Goal: Task Accomplishment & Management: Manage account settings

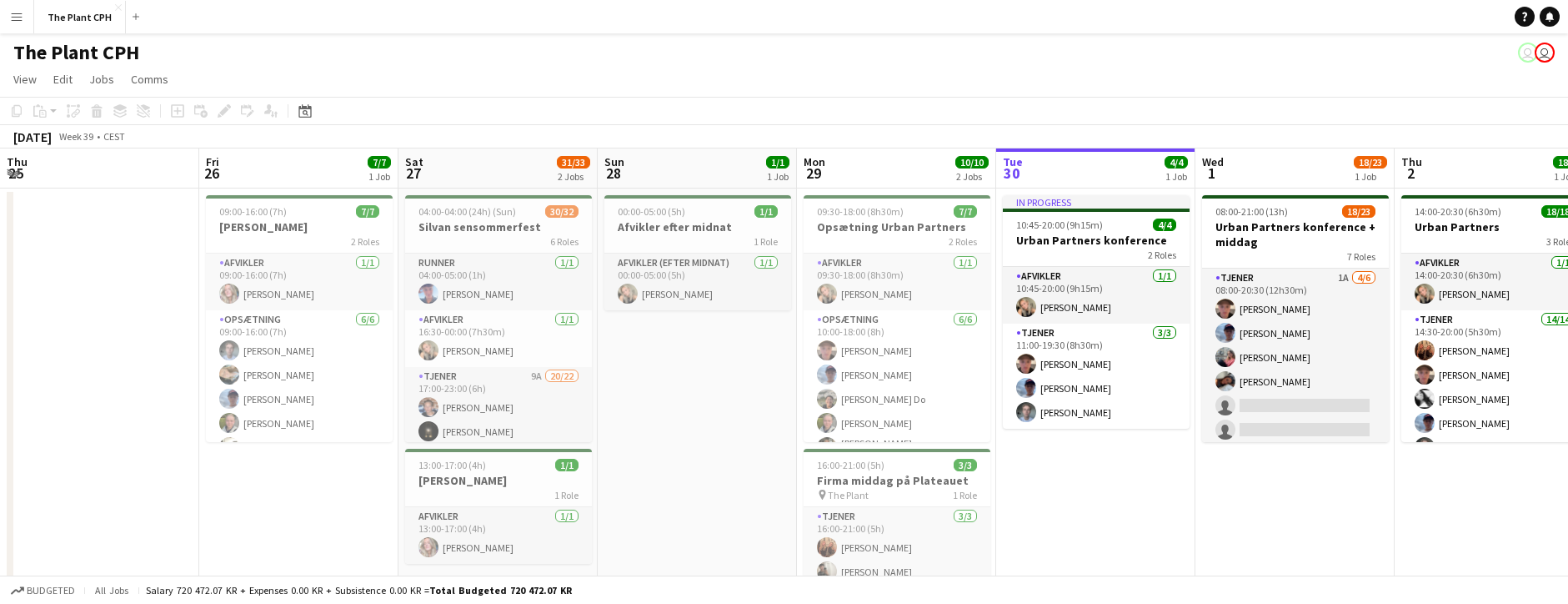
scroll to position [0, 475]
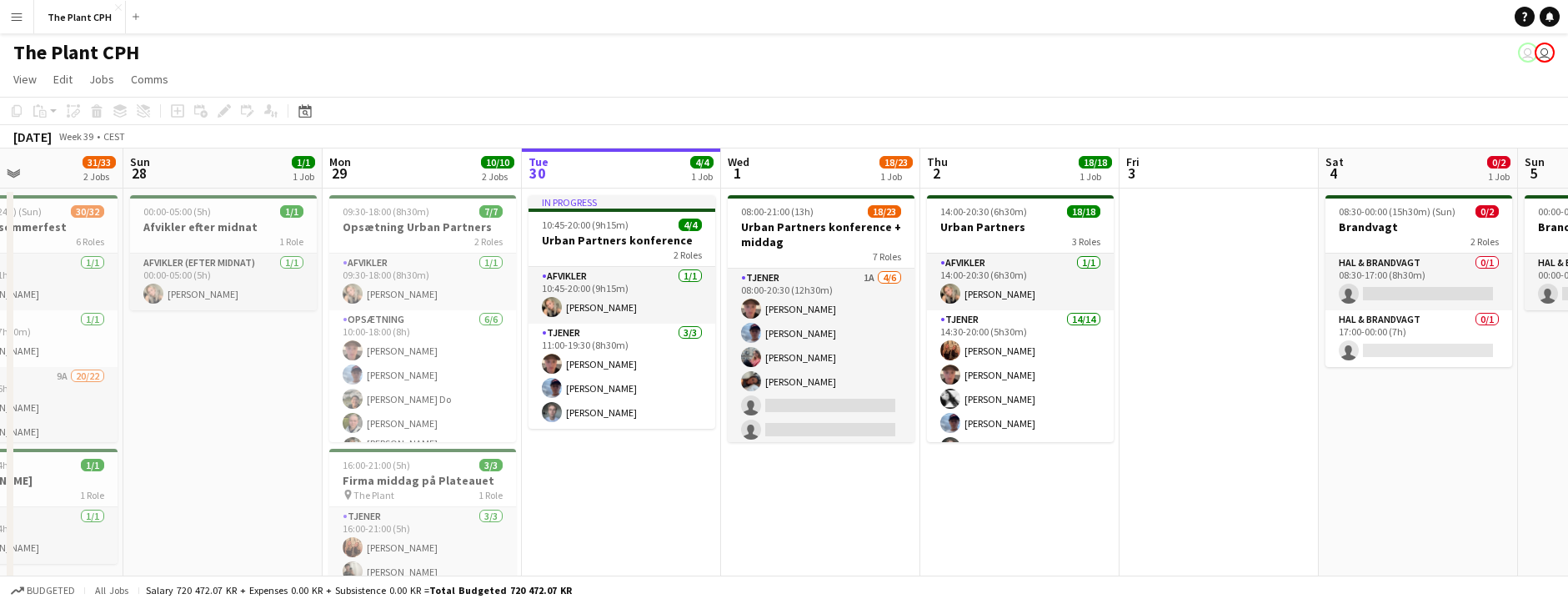
click at [12, 16] on app-icon "Menu" at bounding box center [17, 17] width 13 height 13
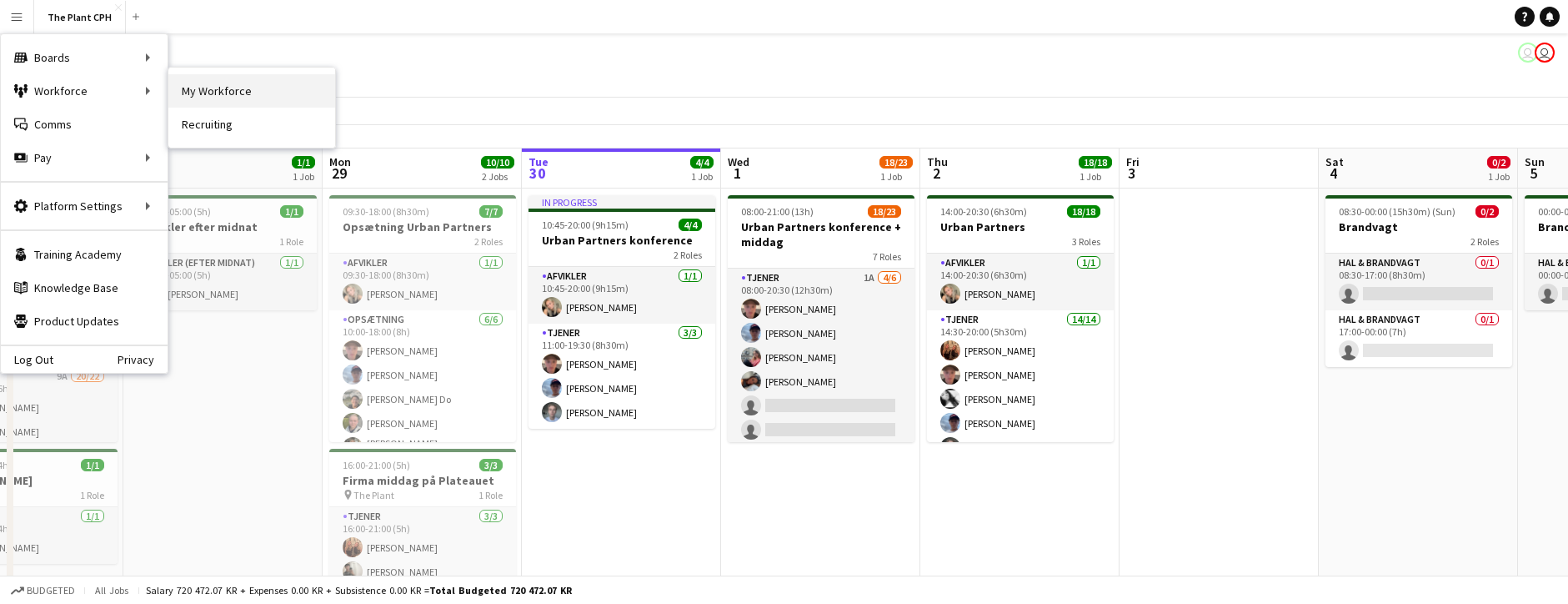
click at [230, 98] on link "My Workforce" at bounding box center [252, 91] width 167 height 33
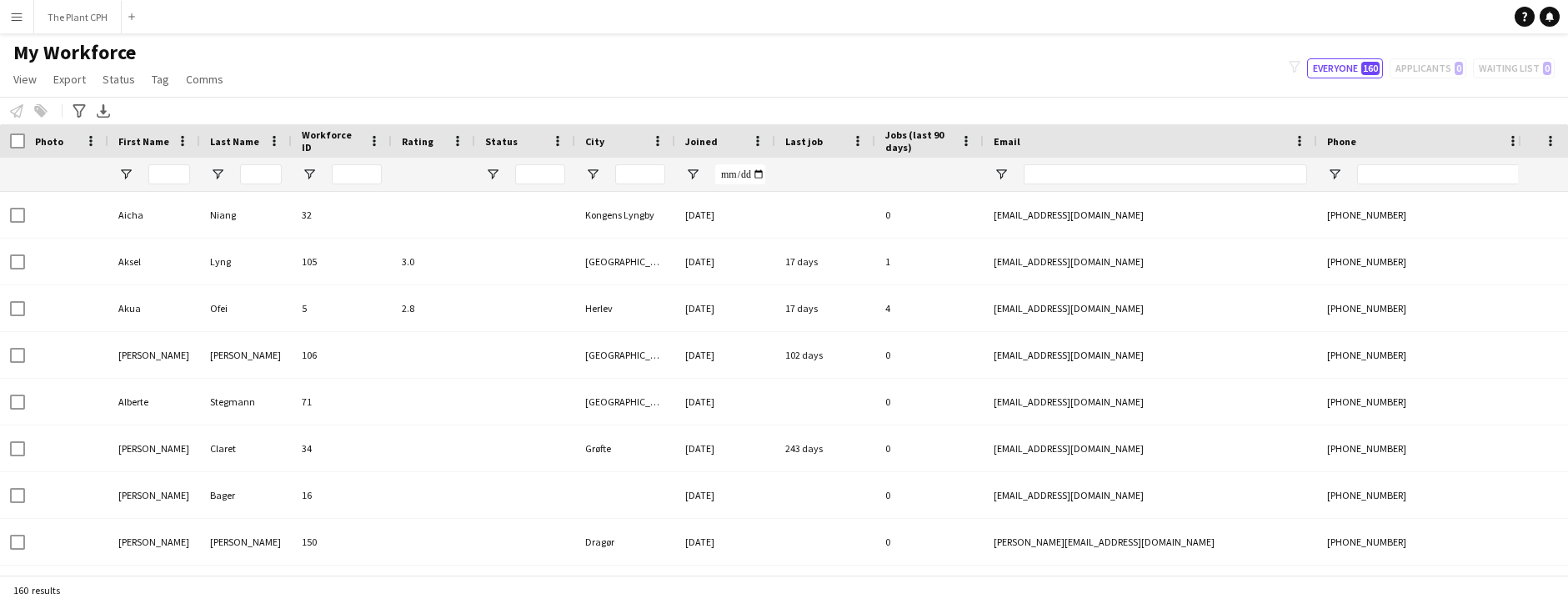
type input "**********"
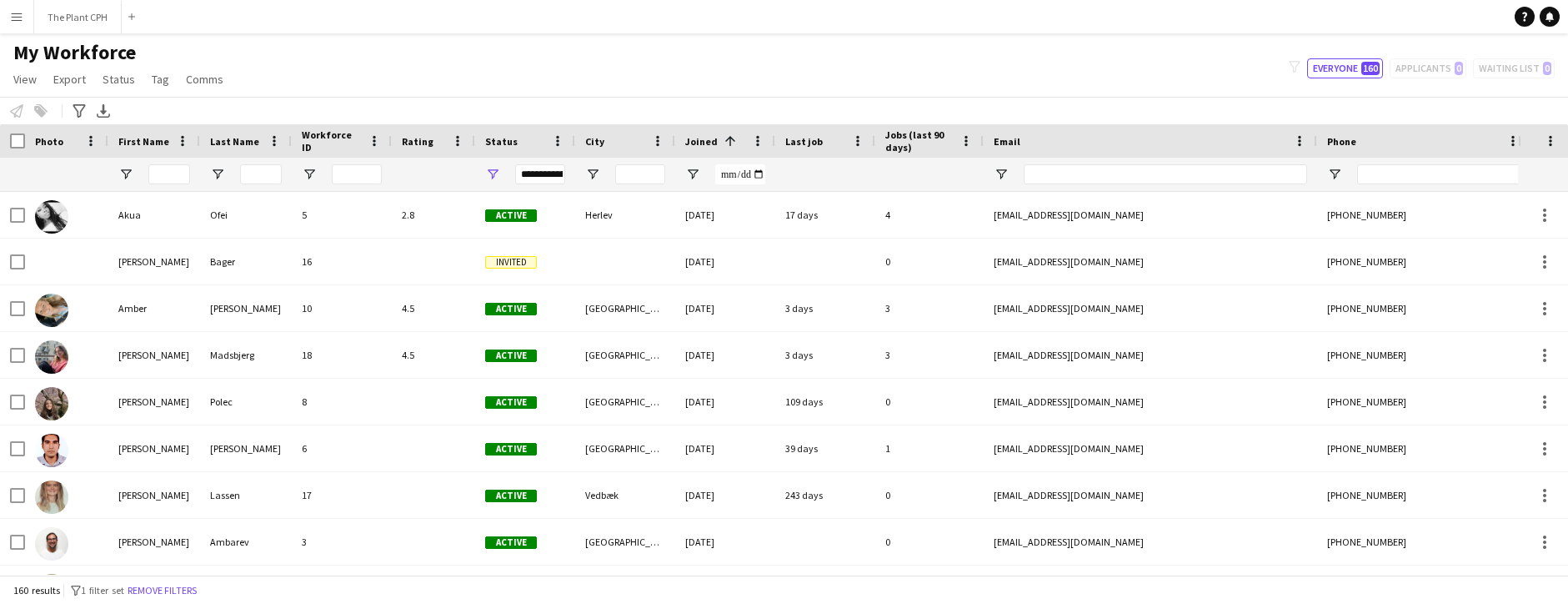
click at [20, 24] on button "Menu" at bounding box center [17, 17] width 33 height 33
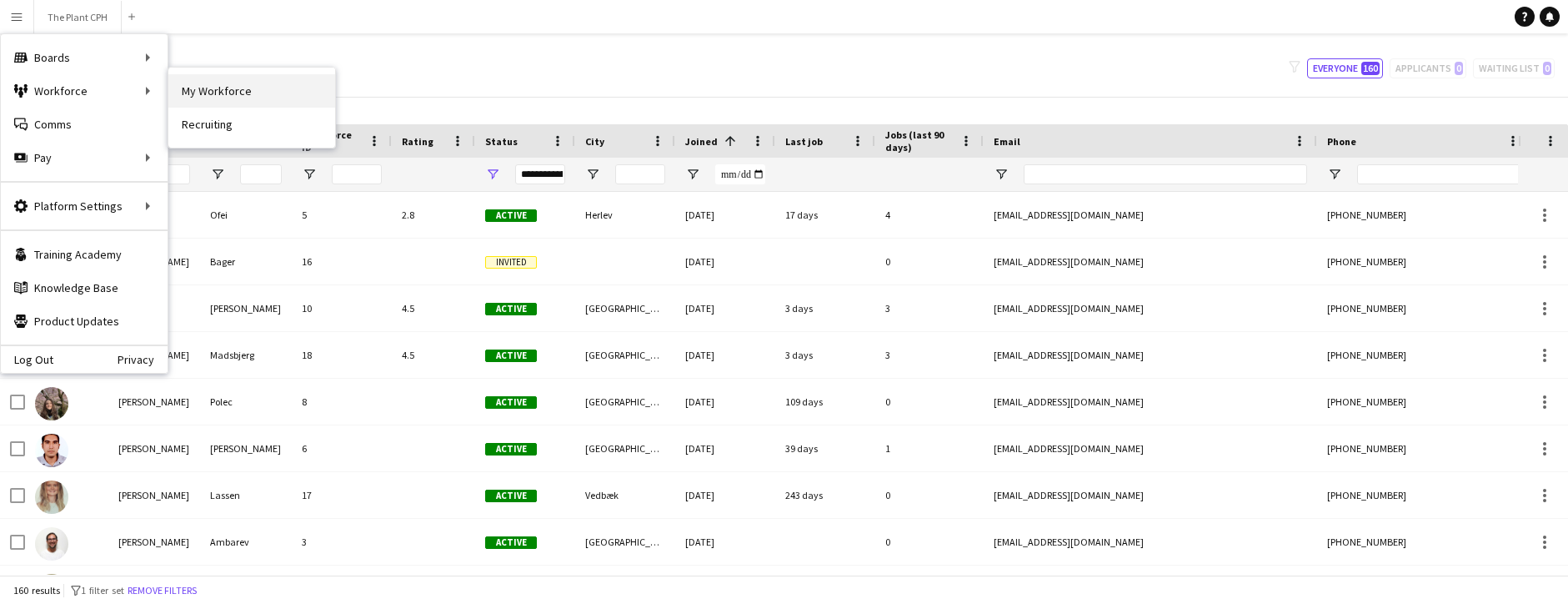
click at [203, 98] on link "My Workforce" at bounding box center [252, 91] width 167 height 33
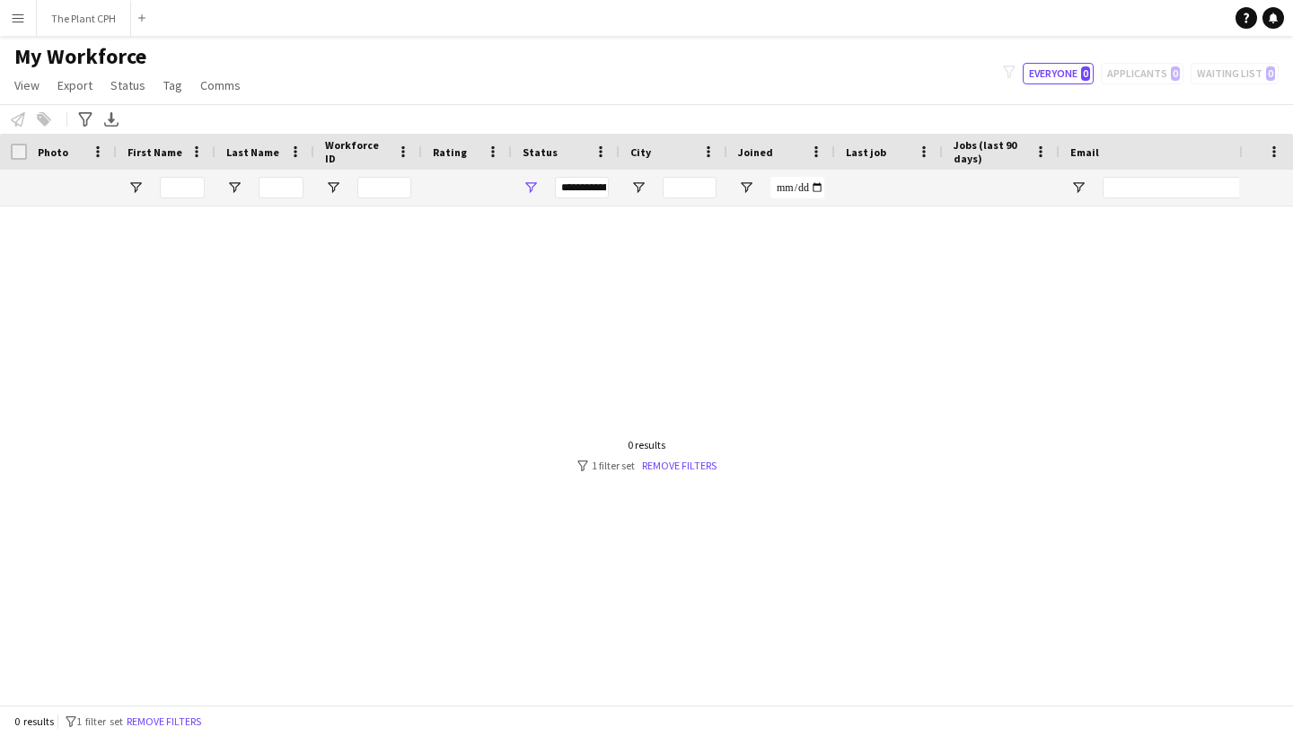
click at [1128, 73] on div "filter-1 Everyone 0 Applicants 0 Waiting list 0" at bounding box center [1140, 74] width 304 height 22
click at [15, 16] on app-icon "Menu" at bounding box center [18, 18] width 14 height 14
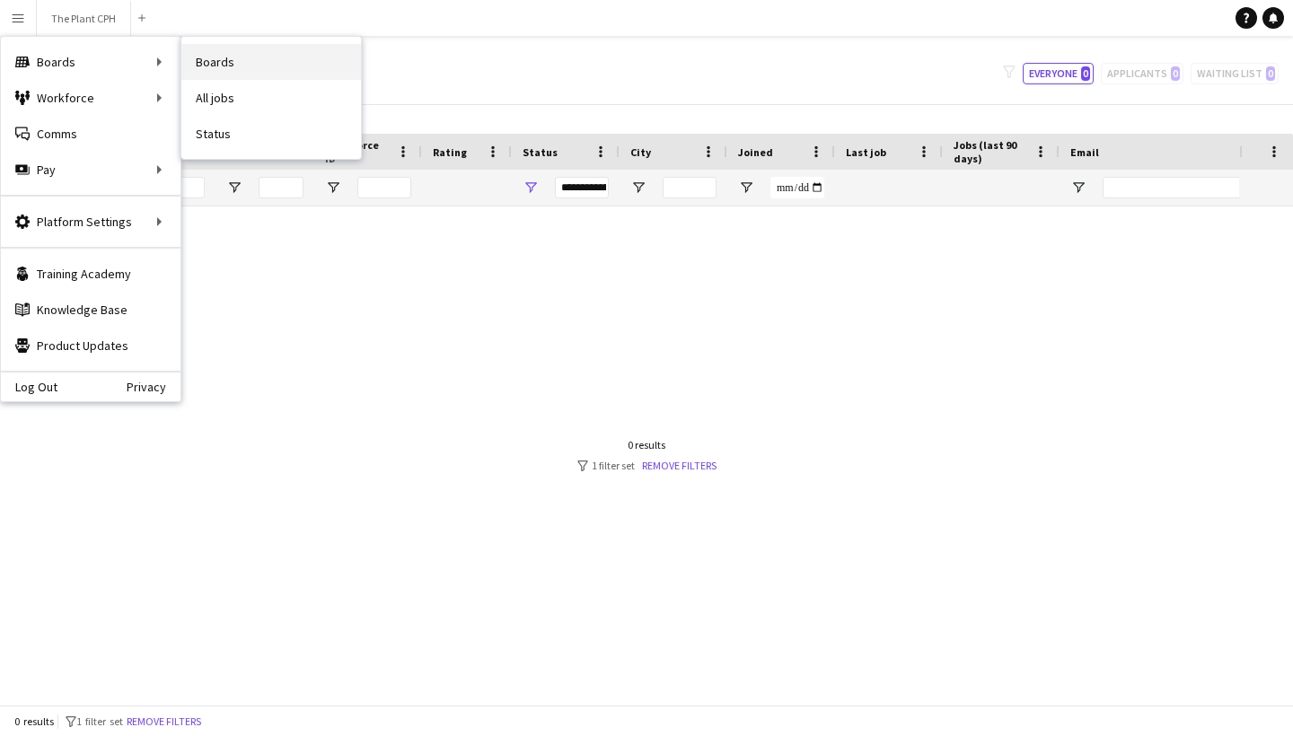
click at [271, 59] on link "Boards" at bounding box center [271, 62] width 180 height 36
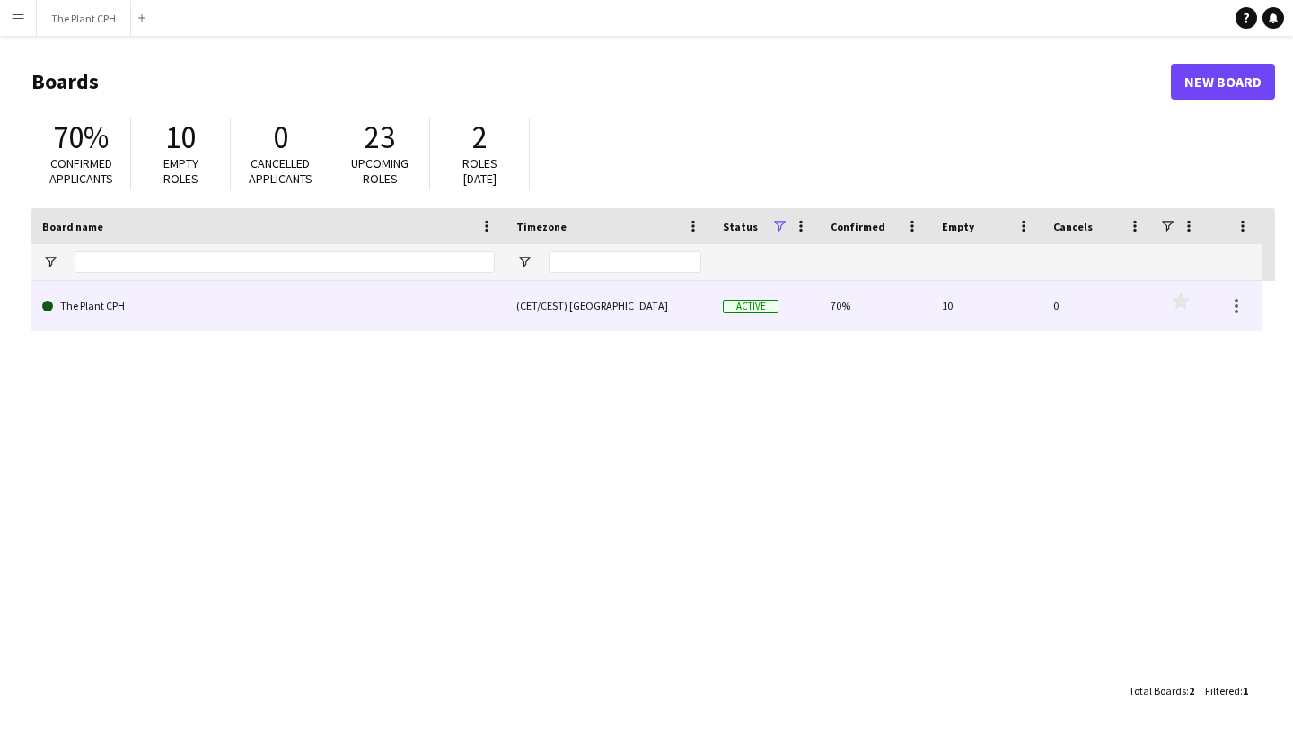
click at [416, 314] on link "The Plant CPH" at bounding box center [268, 306] width 452 height 50
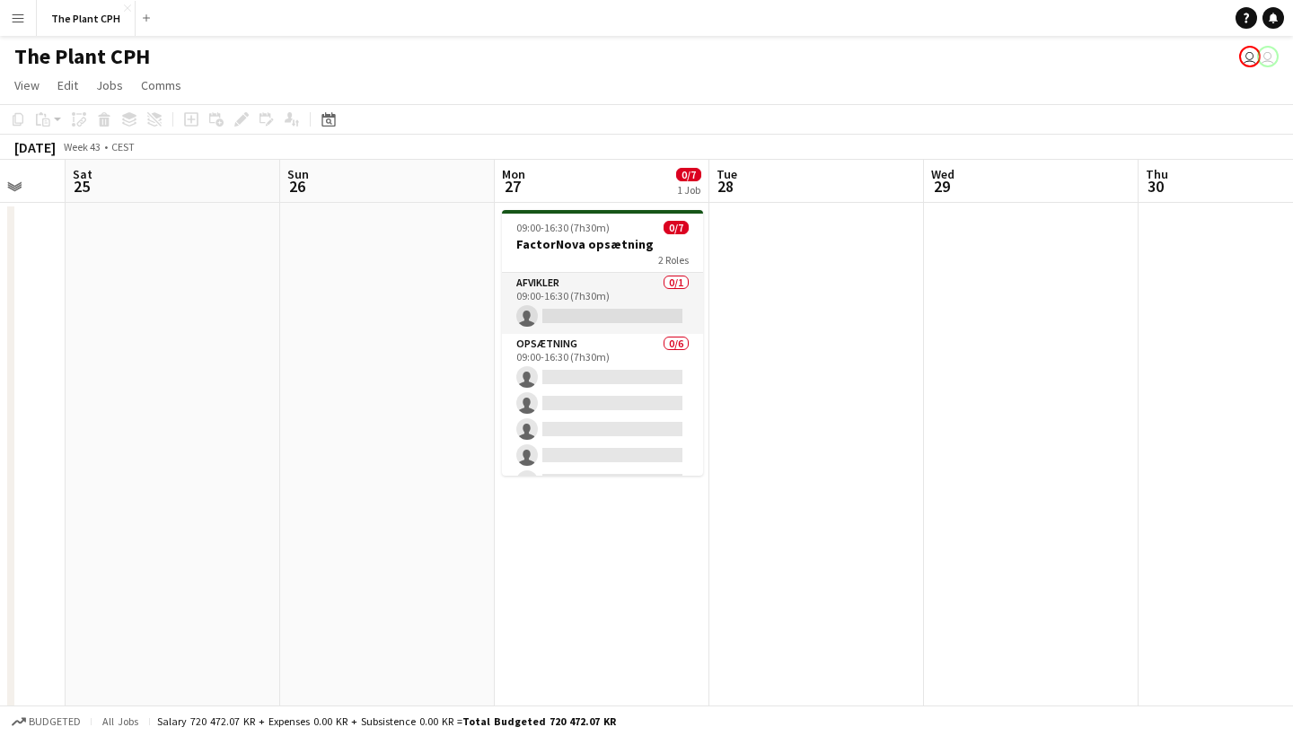
scroll to position [0, 585]
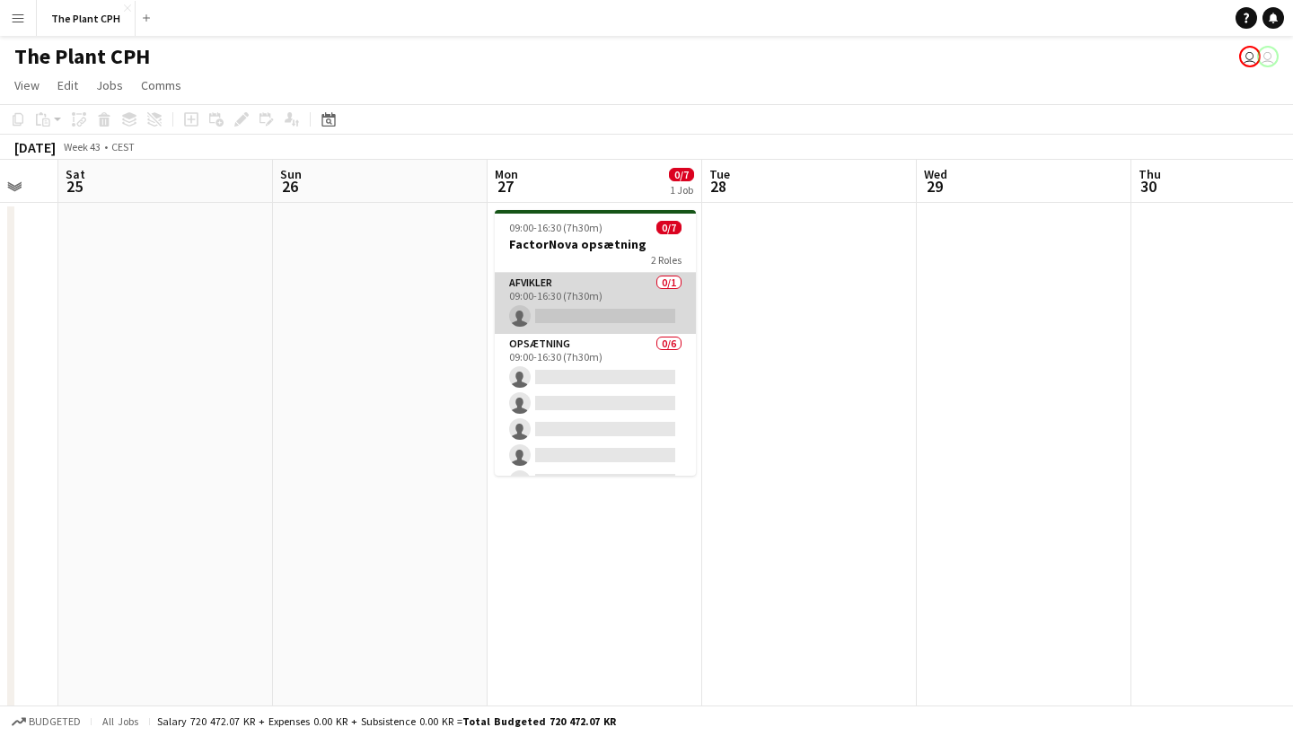
click at [569, 291] on app-card-role "Afvikler 0/1 09:00-16:30 (7h30m) single-neutral-actions" at bounding box center [595, 303] width 201 height 61
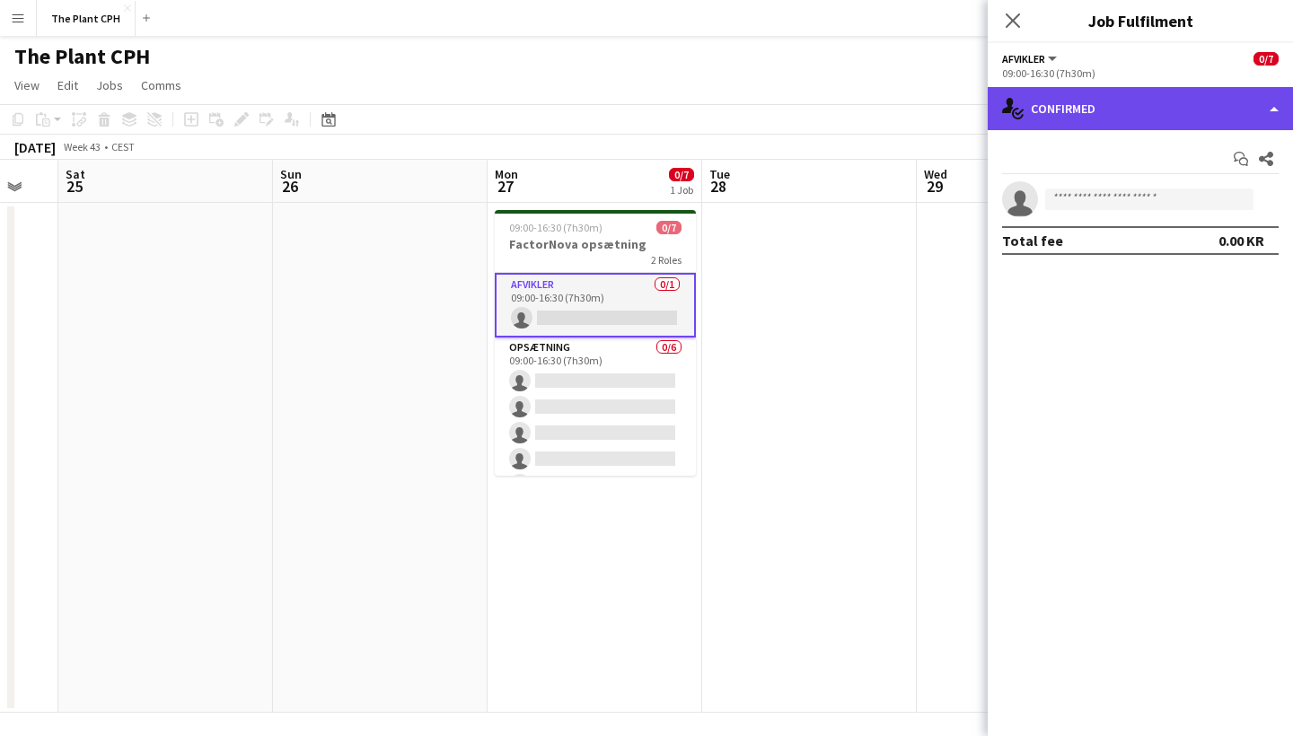
click at [1092, 116] on div "single-neutral-actions-check-2 Confirmed" at bounding box center [1139, 108] width 305 height 43
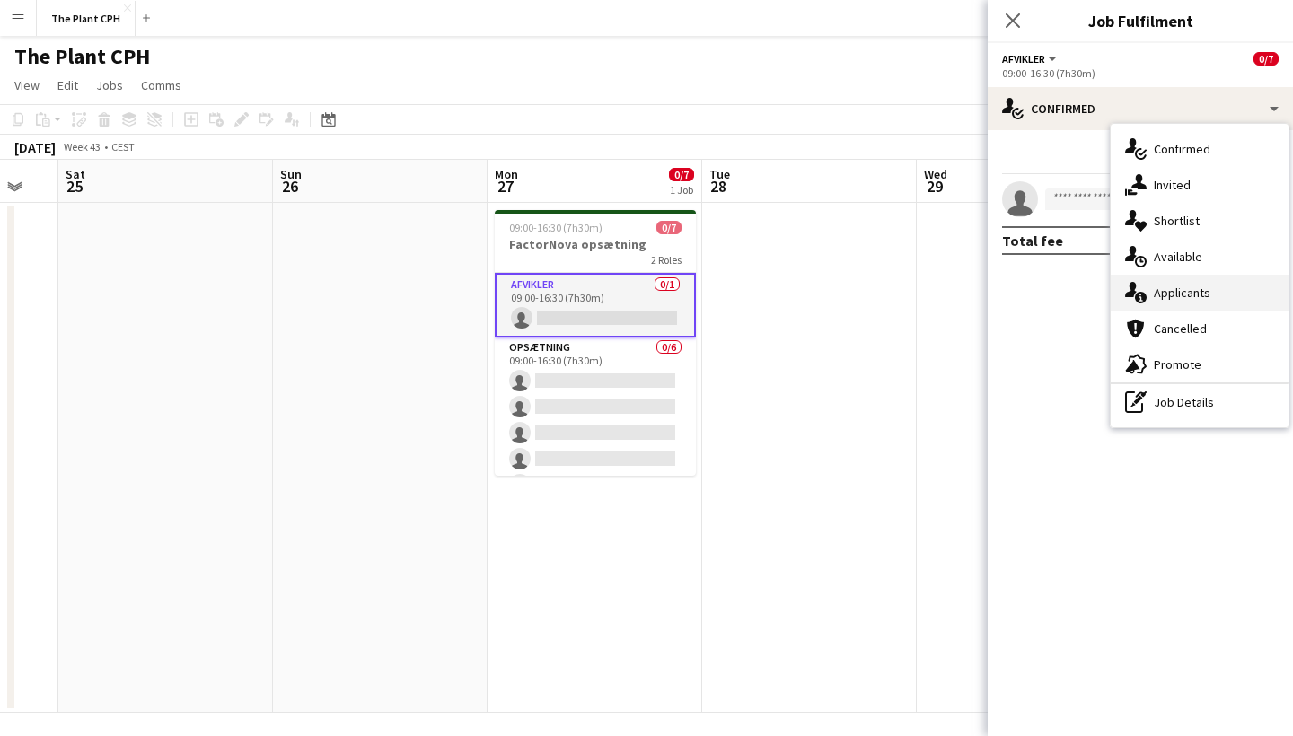
click at [1161, 293] on span "Applicants" at bounding box center [1181, 293] width 57 height 16
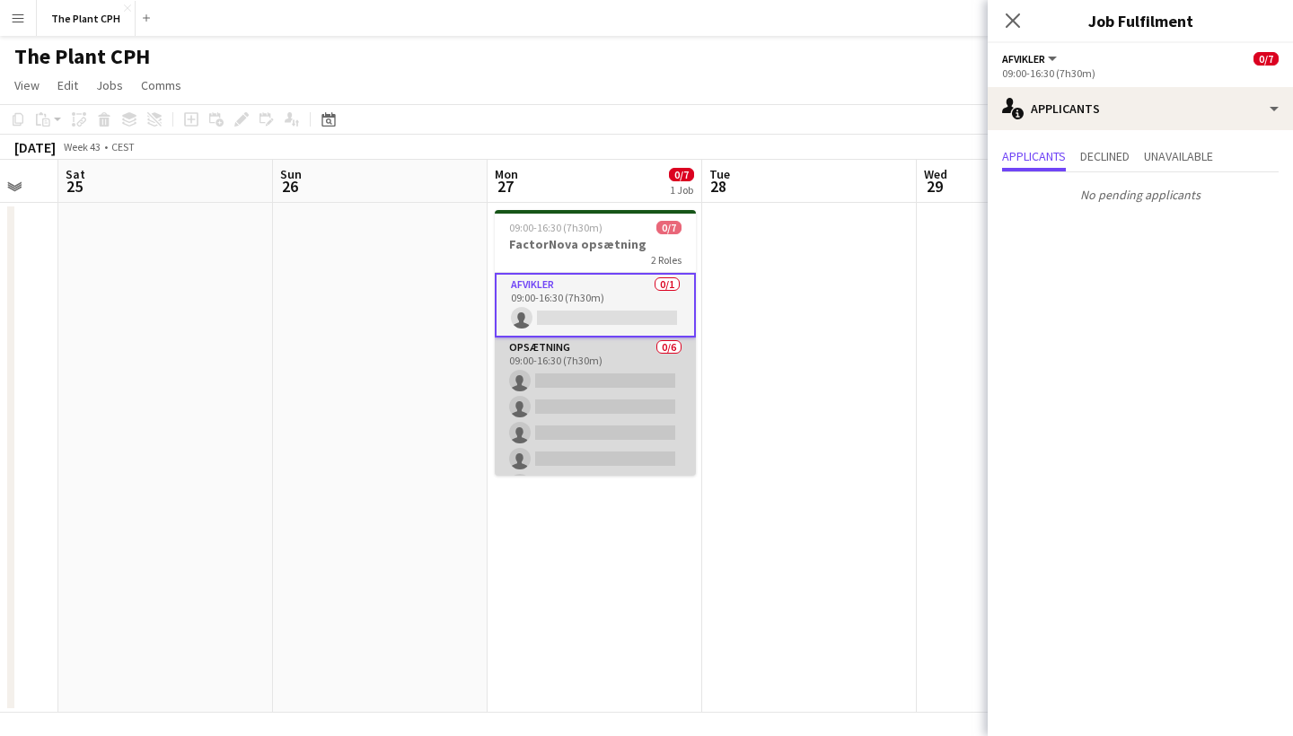
click at [601, 415] on app-card-role "Opsætning 0/6 09:00-16:30 (7h30m) single-neutral-actions single-neutral-actions…" at bounding box center [595, 433] width 201 height 191
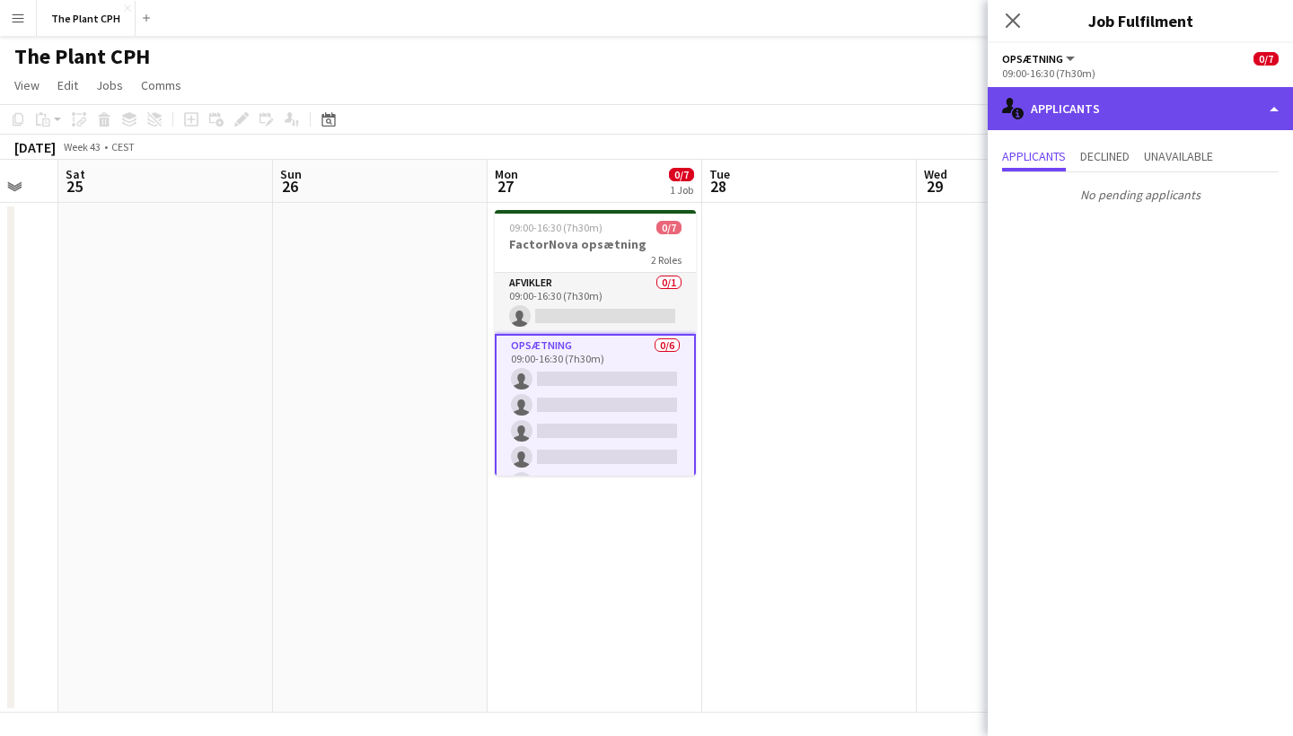
click at [1174, 118] on div "single-neutral-actions-information Applicants" at bounding box center [1139, 108] width 305 height 43
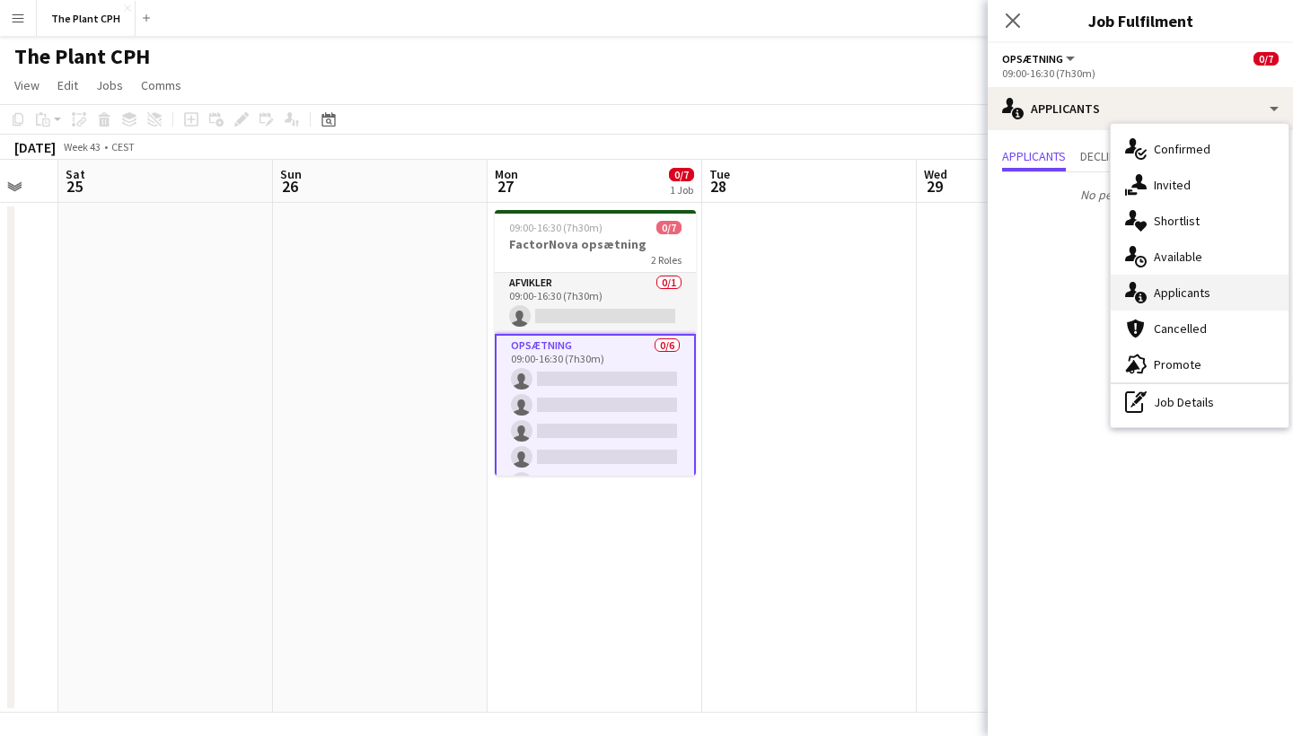
click at [1184, 297] on span "Applicants" at bounding box center [1181, 293] width 57 height 16
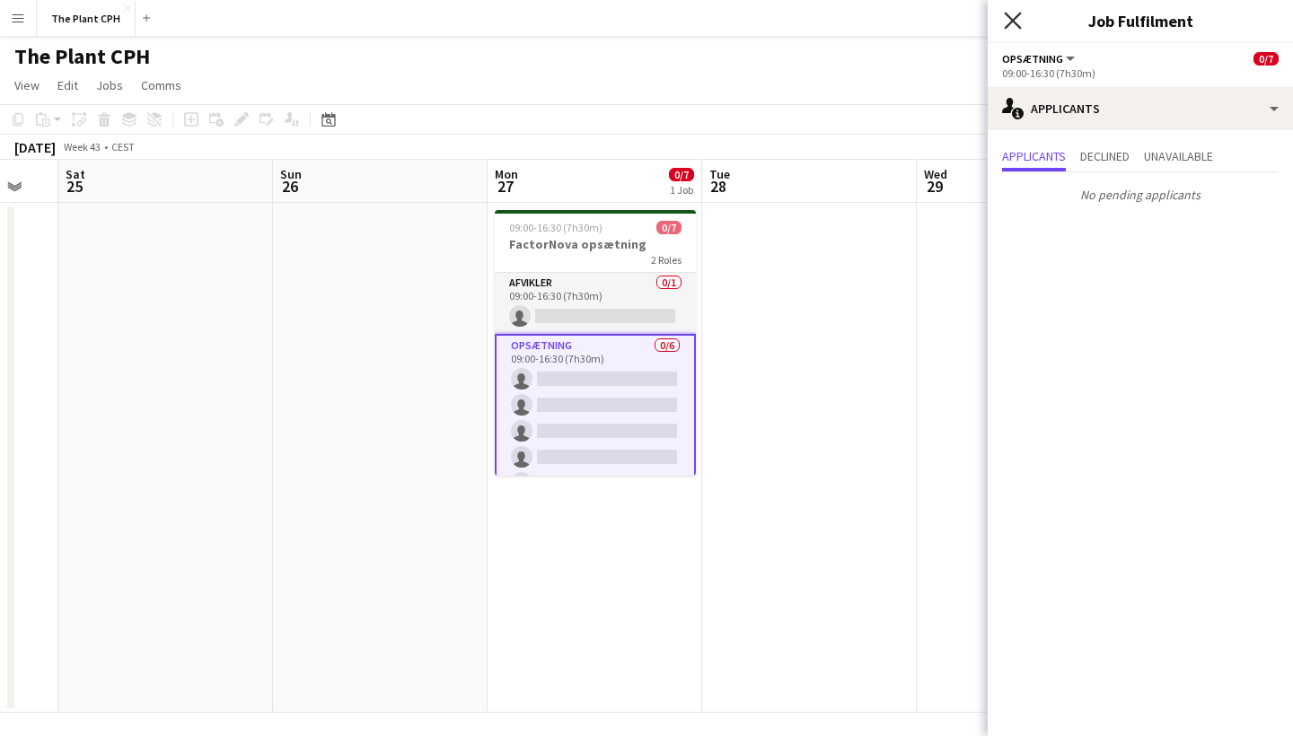
click at [1015, 21] on icon "Close pop-in" at bounding box center [1012, 20] width 17 height 17
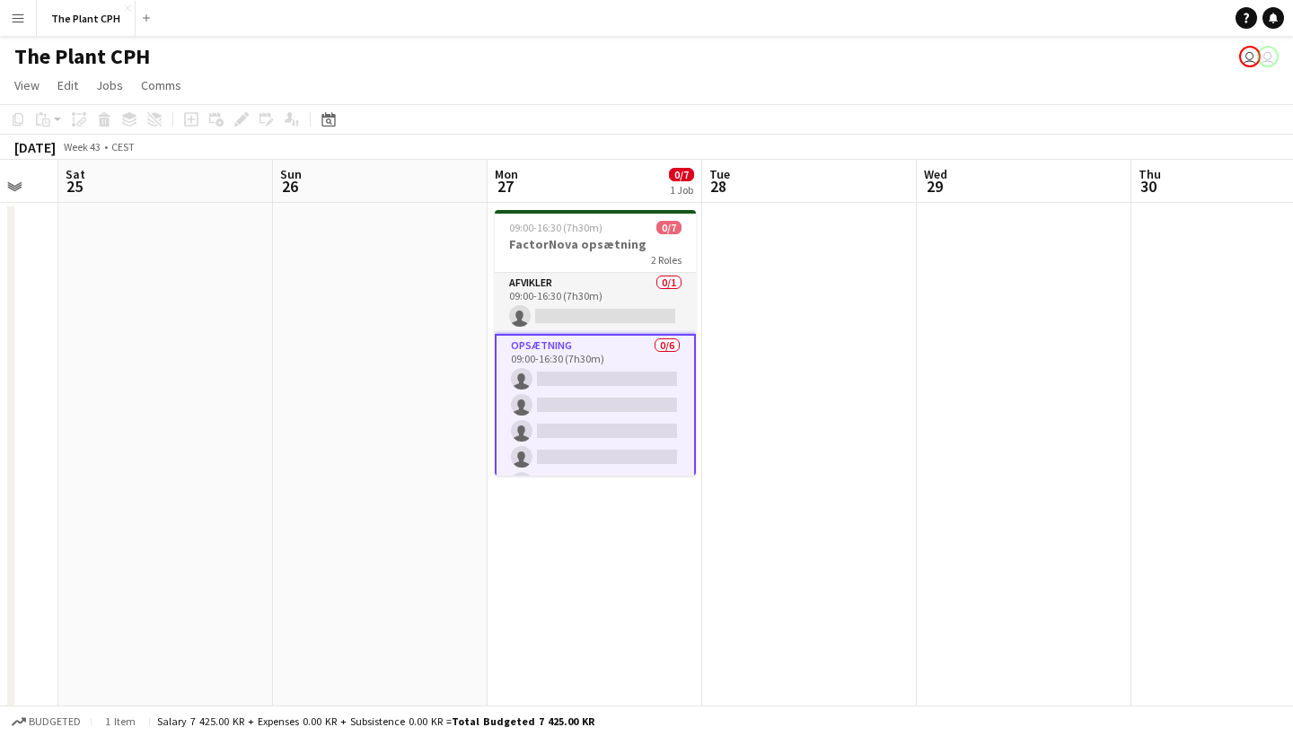
click at [671, 62] on div "The Plant CPH user user" at bounding box center [646, 53] width 1293 height 34
